Goal: Task Accomplishment & Management: Use online tool/utility

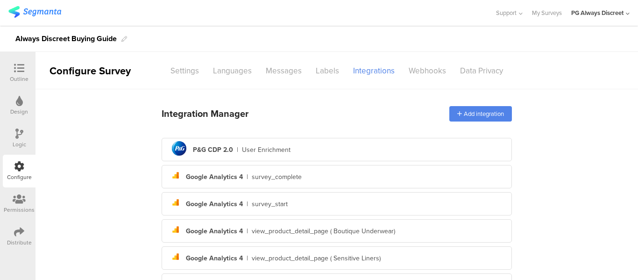
scroll to position [260, 0]
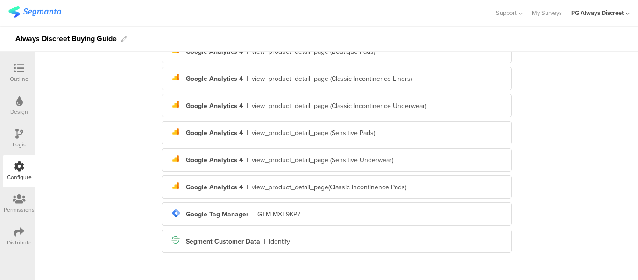
click at [35, 63] on div "Outline" at bounding box center [19, 72] width 33 height 33
click at [28, 67] on div "Outline" at bounding box center [19, 72] width 33 height 33
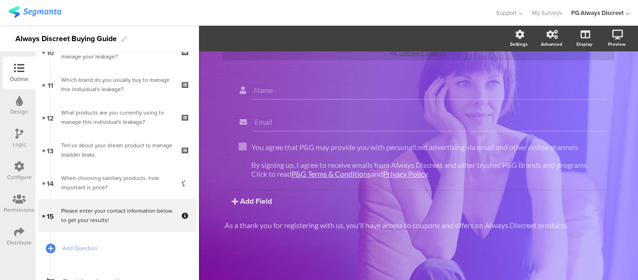
scroll to position [397, 0]
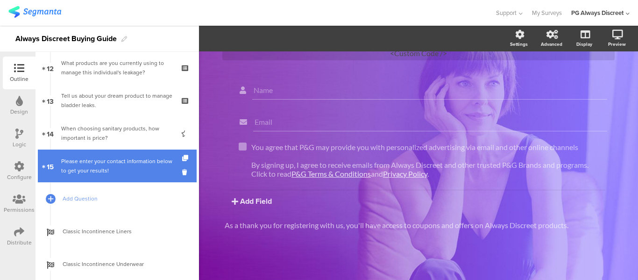
click at [124, 169] on div "Please enter your contact information below to get your results!" at bounding box center [117, 165] width 112 height 19
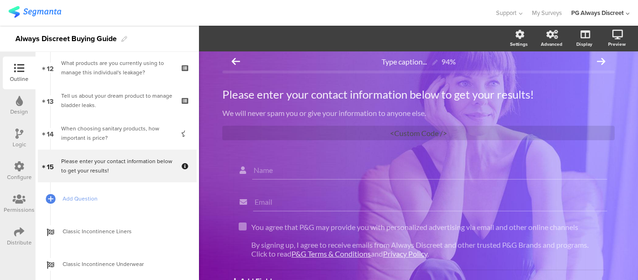
scroll to position [0, 0]
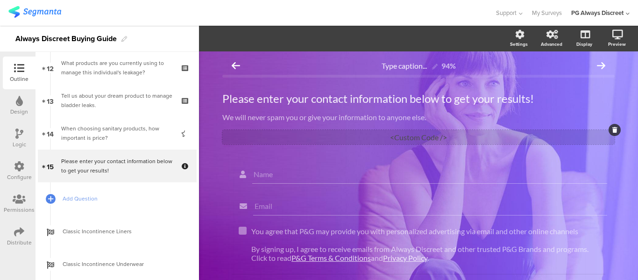
click at [404, 136] on div "<Custom Code />" at bounding box center [418, 137] width 392 height 14
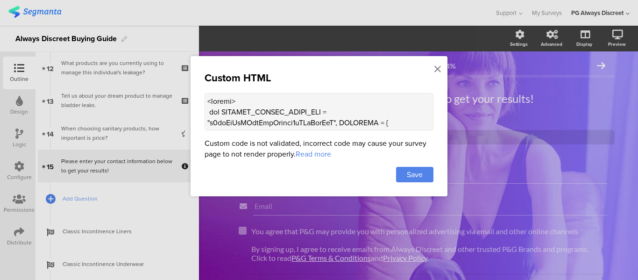
click at [350, 117] on textarea at bounding box center [318, 111] width 229 height 37
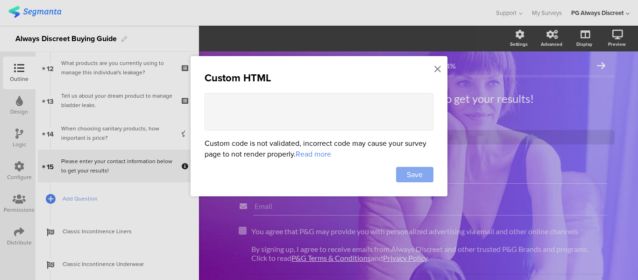
click at [412, 169] on span "Save" at bounding box center [415, 174] width 16 height 11
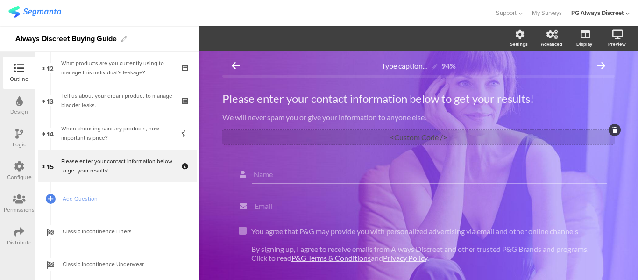
click at [421, 136] on div "<Custom Code />" at bounding box center [418, 137] width 392 height 14
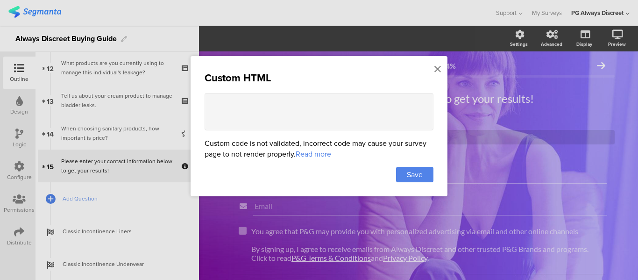
click at [277, 112] on textarea at bounding box center [318, 111] width 229 height 37
paste textarea "<script> var SEGMENT_PUBLIC_WRITE_KEY = "n4qeHvJxXHbwCpsLwlxbj8uYKsRpwJyA", SET…"
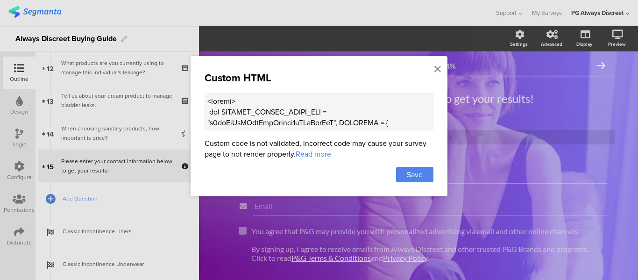
scroll to position [1711, 0]
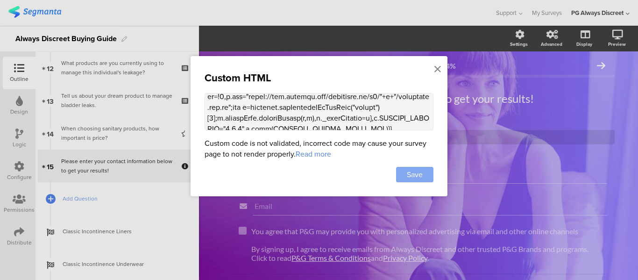
type textarea "<script> var SEGMENT_PUBLIC_WRITE_KEY = "n4qeHvJxXHbwCpsLwlxbj8uYKsRpwJyA", SET…"
click at [411, 167] on div "Save" at bounding box center [414, 174] width 37 height 15
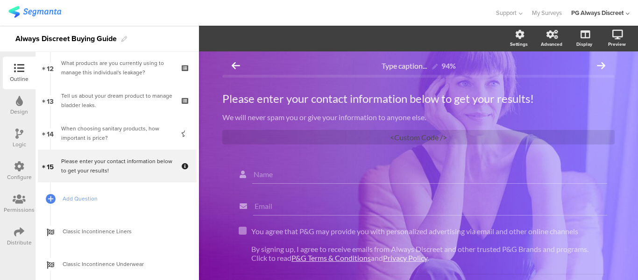
click at [14, 82] on div "Outline" at bounding box center [19, 79] width 19 height 8
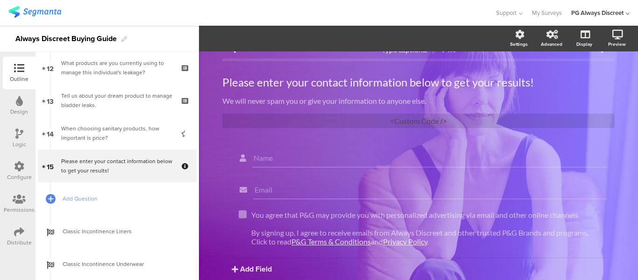
scroll to position [0, 0]
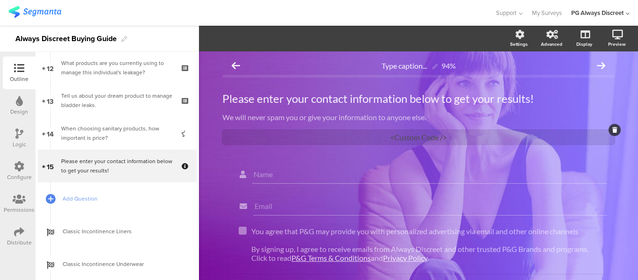
click at [398, 137] on div "<Custom Code />" at bounding box center [418, 137] width 392 height 14
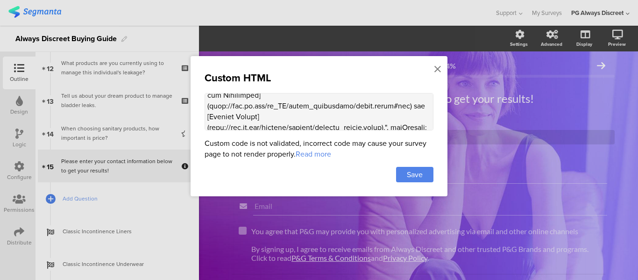
scroll to position [140, 0]
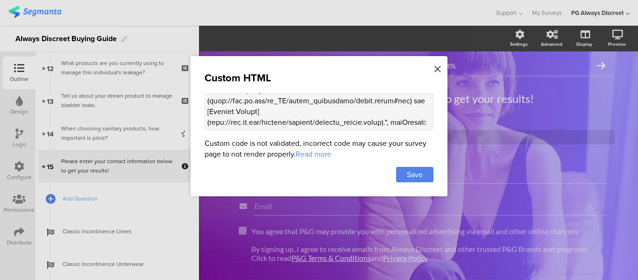
click at [438, 70] on icon at bounding box center [437, 69] width 7 height 10
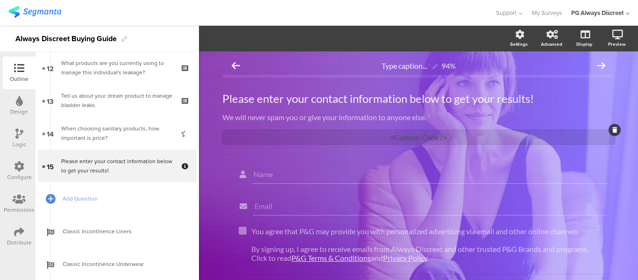
click at [400, 136] on div "<Custom Code />" at bounding box center [418, 137] width 392 height 14
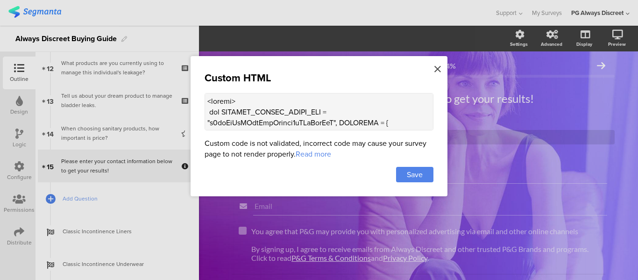
click at [439, 70] on icon at bounding box center [437, 69] width 7 height 10
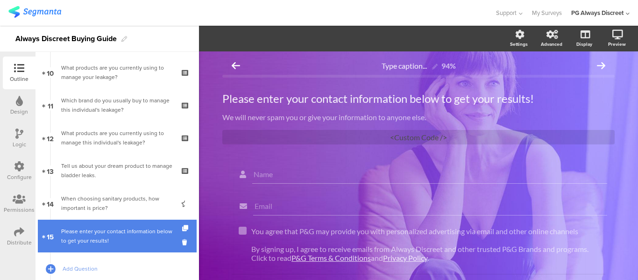
scroll to position [304, 0]
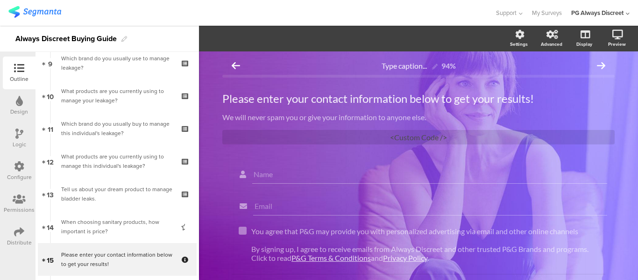
click at [18, 172] on div at bounding box center [19, 167] width 10 height 12
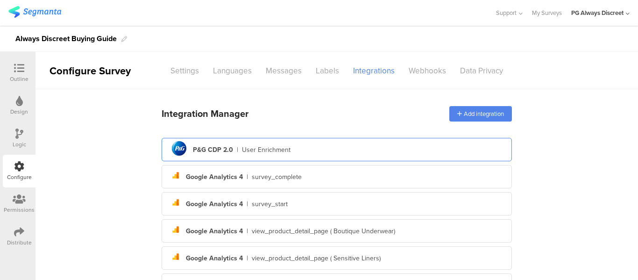
click at [243, 145] on div "User Enrichment" at bounding box center [266, 150] width 49 height 10
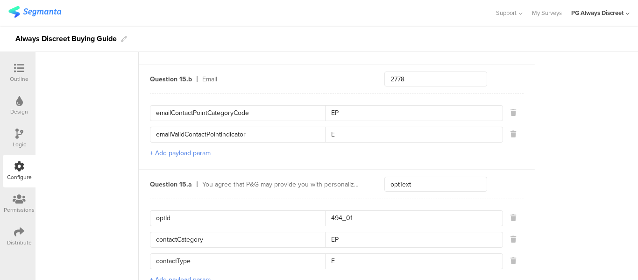
scroll to position [2778, 0]
